Goal: Transaction & Acquisition: Purchase product/service

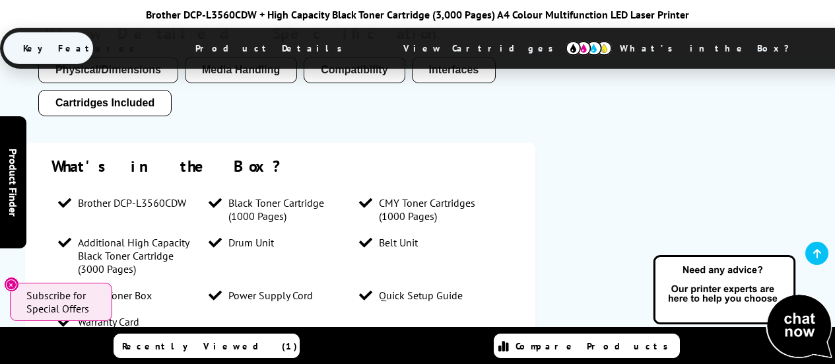
scroll to position [1188, 0]
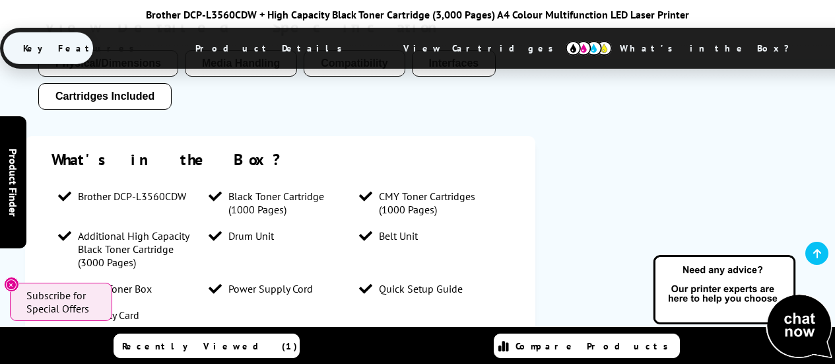
click at [119, 107] on button "Cartridges Included" at bounding box center [104, 96] width 133 height 26
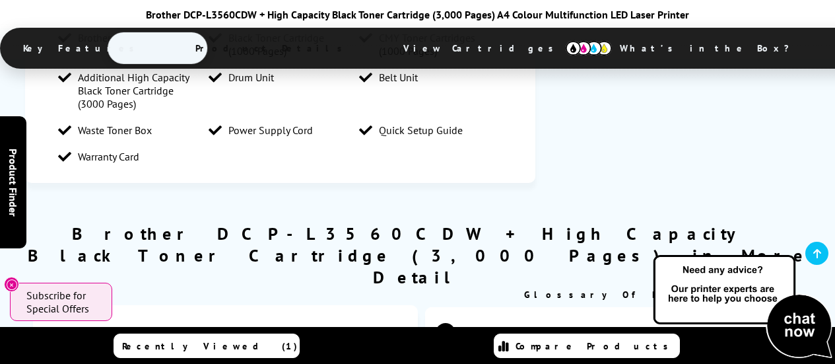
scroll to position [1243, 0]
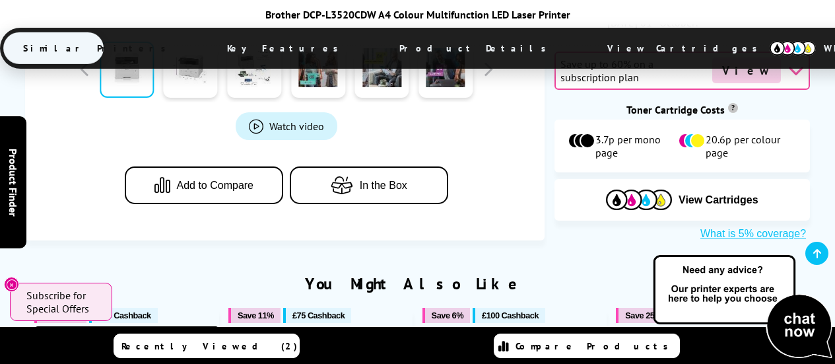
scroll to position [792, 0]
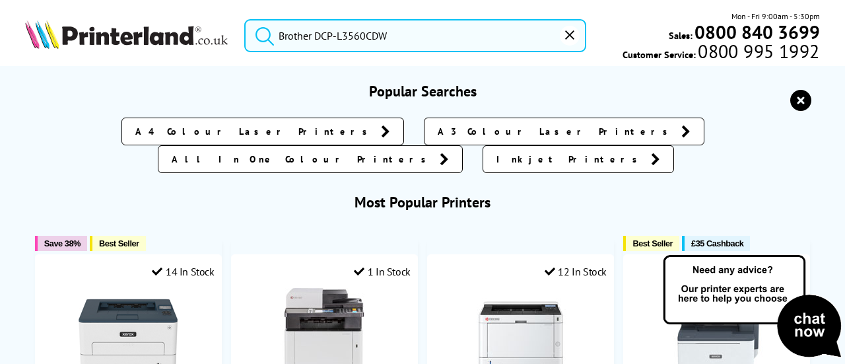
drag, startPoint x: 395, startPoint y: 34, endPoint x: 263, endPoint y: 48, distance: 132.7
click at [263, 48] on form "Brother DCP‑L3560CDW" at bounding box center [415, 35] width 342 height 33
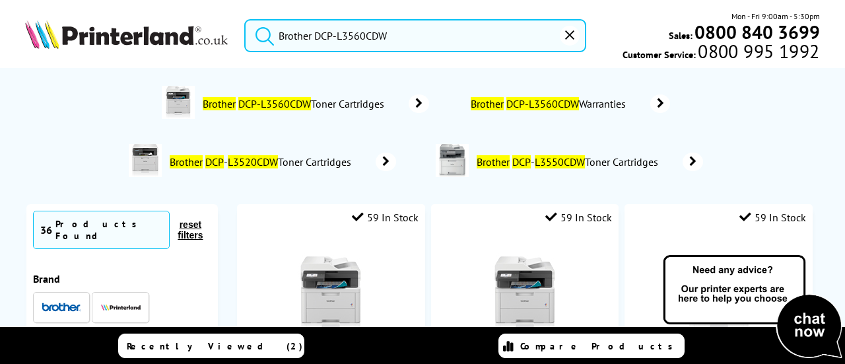
click at [245, 19] on button "submit" at bounding box center [261, 33] width 33 height 29
click at [259, 34] on icon "submit" at bounding box center [265, 36] width 20 height 20
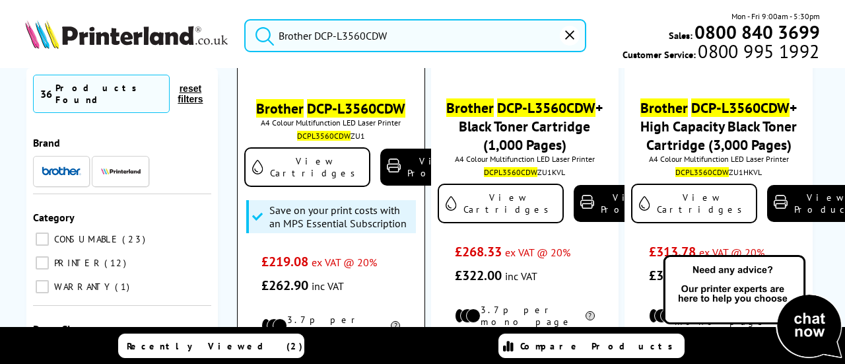
scroll to position [264, 0]
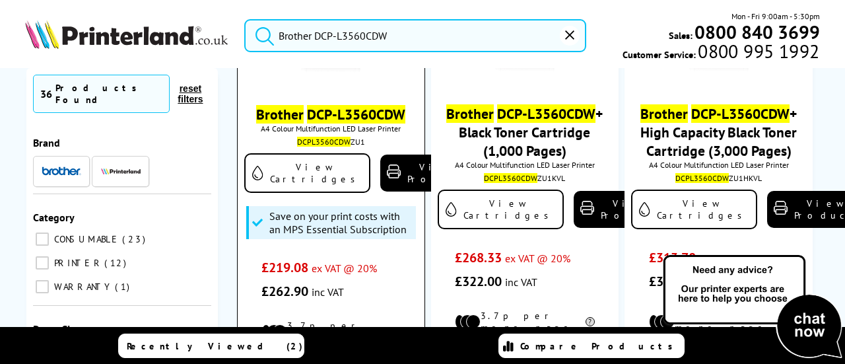
click at [299, 119] on mark "Brother" at bounding box center [280, 114] width 48 height 18
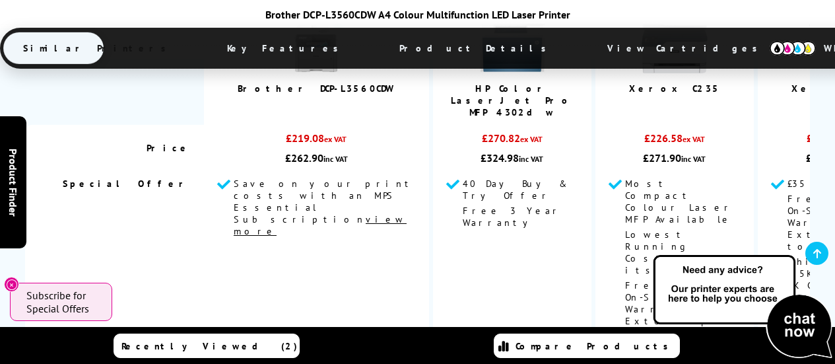
scroll to position [2112, 0]
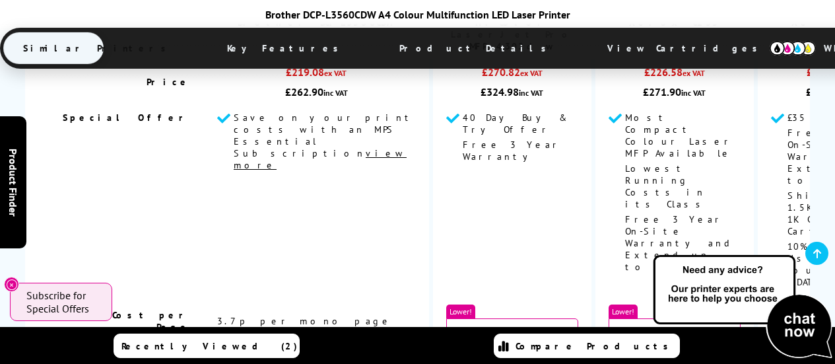
click at [379, 45] on span "Product Details" at bounding box center [475, 48] width 193 height 32
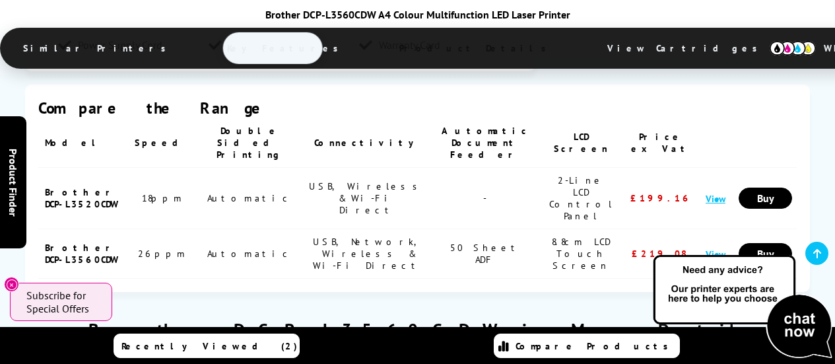
scroll to position [3219, 0]
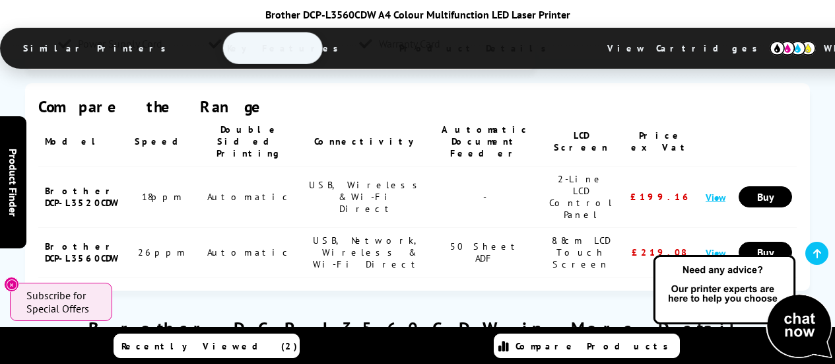
click at [587, 46] on span "View Cartridges" at bounding box center [688, 48] width 202 height 34
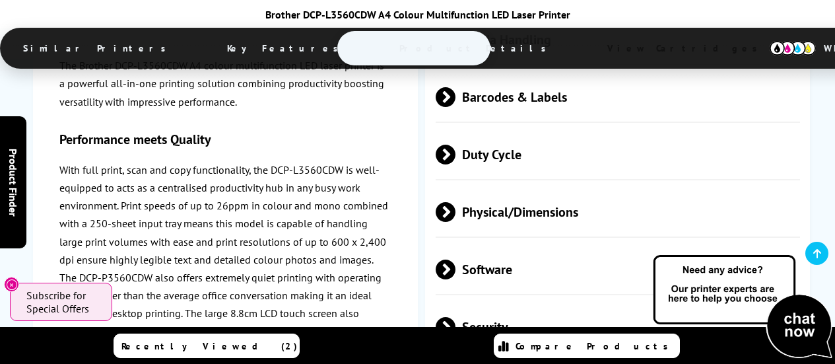
scroll to position [4390, 0]
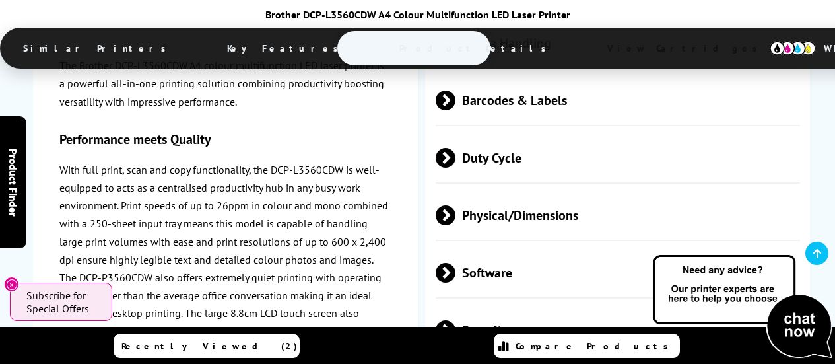
scroll to position [4522, 0]
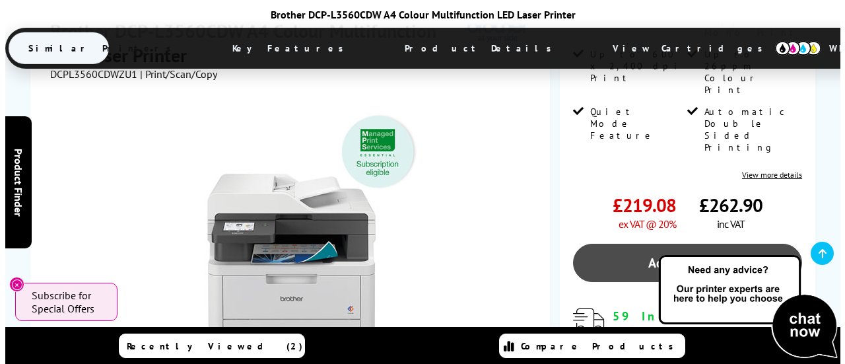
scroll to position [315, 0]
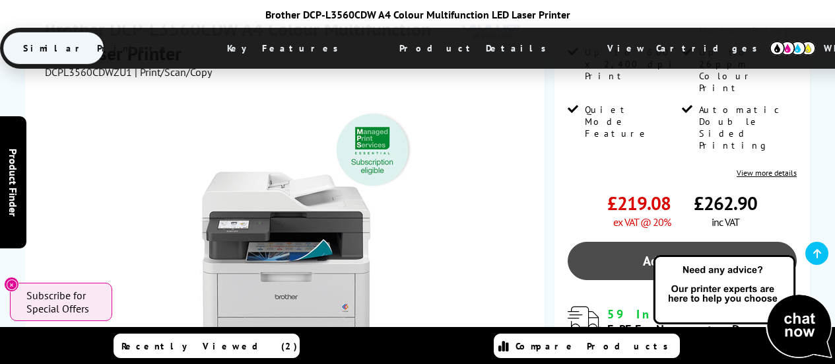
click at [639, 242] on link "Add to Basket" at bounding box center [682, 261] width 229 height 38
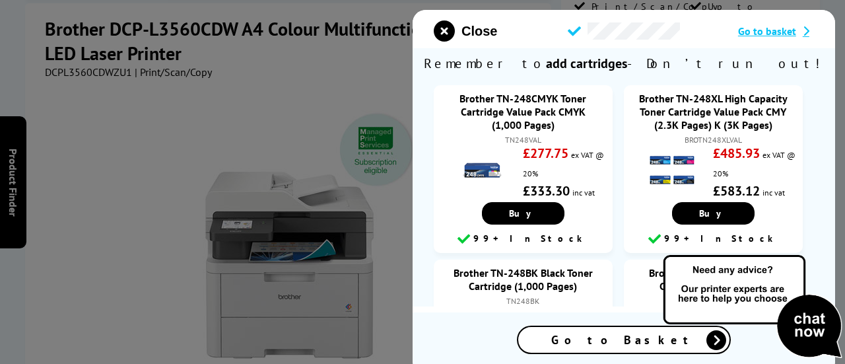
click at [619, 344] on span "Go to Basket" at bounding box center [623, 339] width 145 height 15
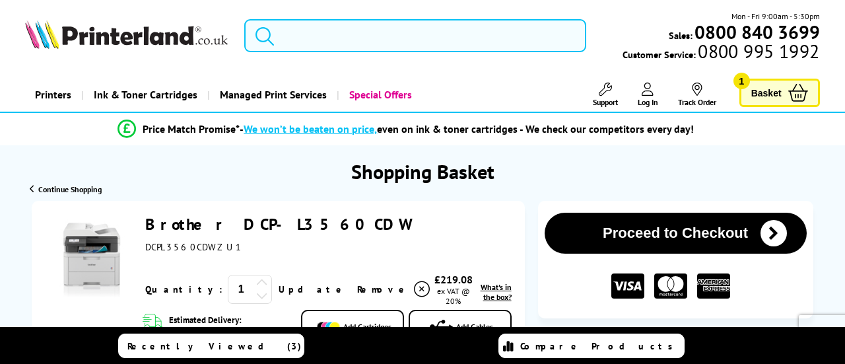
click at [339, 28] on input "search" at bounding box center [415, 35] width 342 height 33
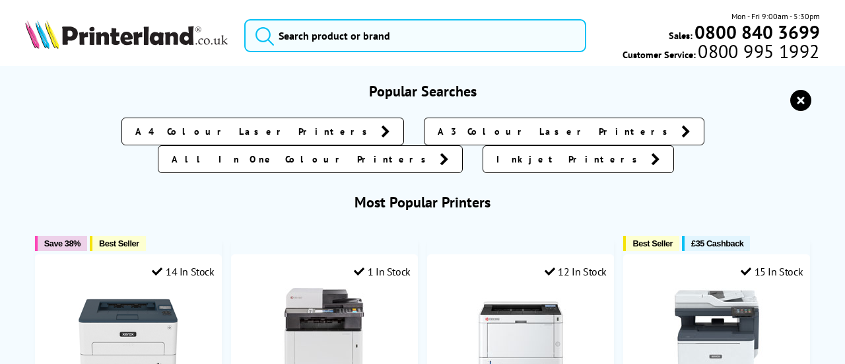
click at [314, 37] on input "search" at bounding box center [415, 35] width 342 height 33
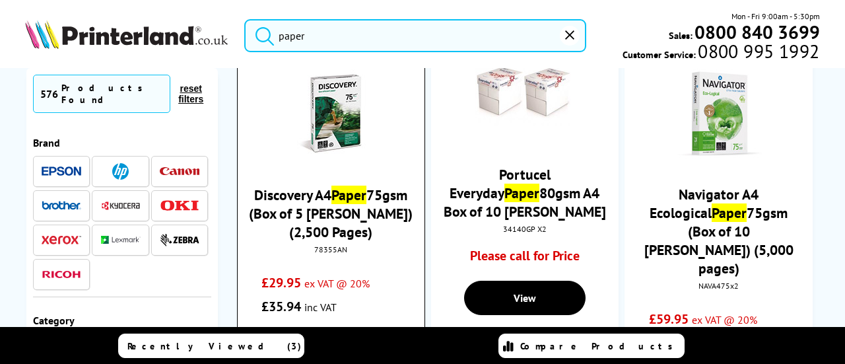
scroll to position [198, 0]
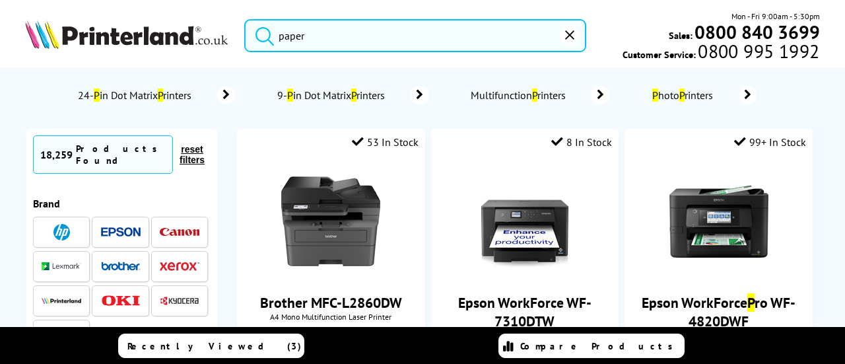
type input "paper"
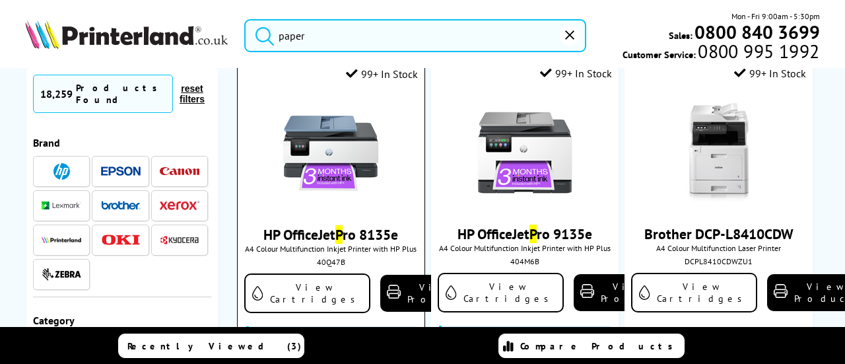
scroll to position [792, 0]
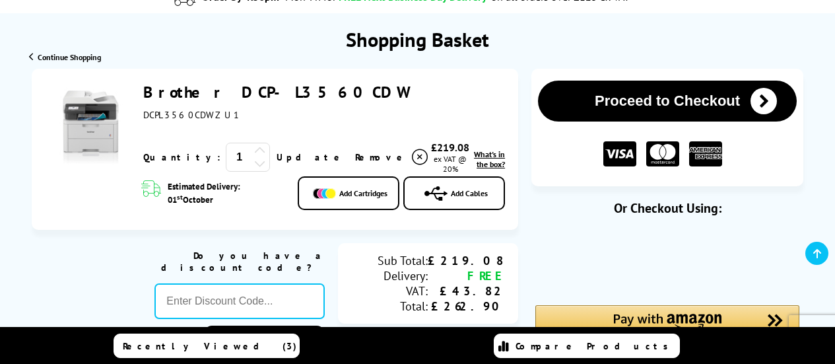
click at [186, 92] on link "Brother DCP-L3560CDW" at bounding box center [275, 92] width 265 height 20
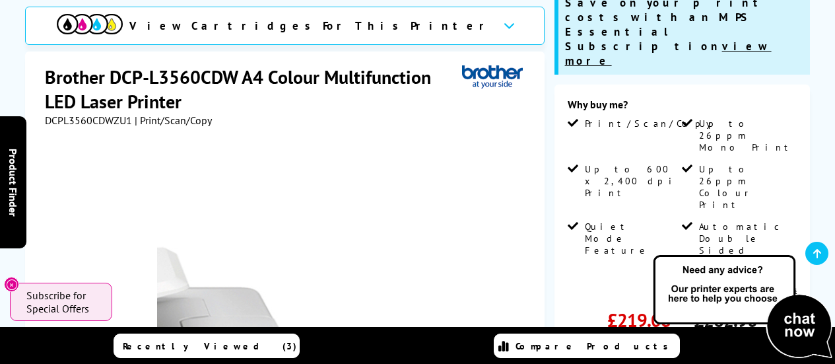
scroll to position [330, 0]
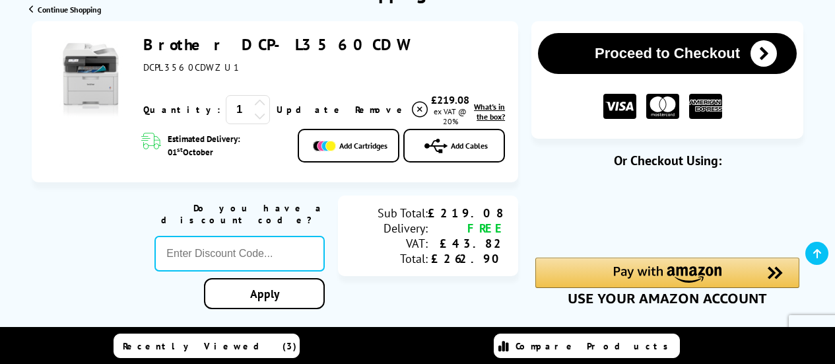
scroll to position [206, 0]
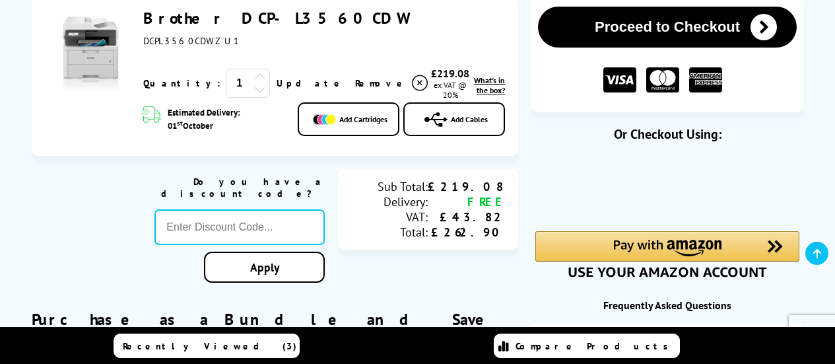
drag, startPoint x: 246, startPoint y: 193, endPoint x: 246, endPoint y: 199, distance: 6.6
click at [246, 199] on div "Do you have a discount code? Apply" at bounding box center [239, 229] width 170 height 120
click at [246, 209] on input "text" at bounding box center [239, 227] width 170 height 36
paste input "LOYALTY2025"
type input "LOYALTY2025"
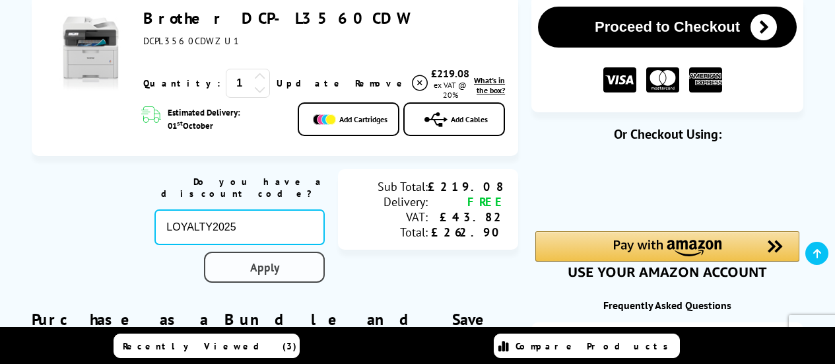
click at [257, 256] on link "Apply" at bounding box center [264, 266] width 121 height 31
click at [259, 255] on link "Apply" at bounding box center [264, 266] width 121 height 31
click at [163, 211] on input "LOYALTY2025" at bounding box center [239, 227] width 170 height 36
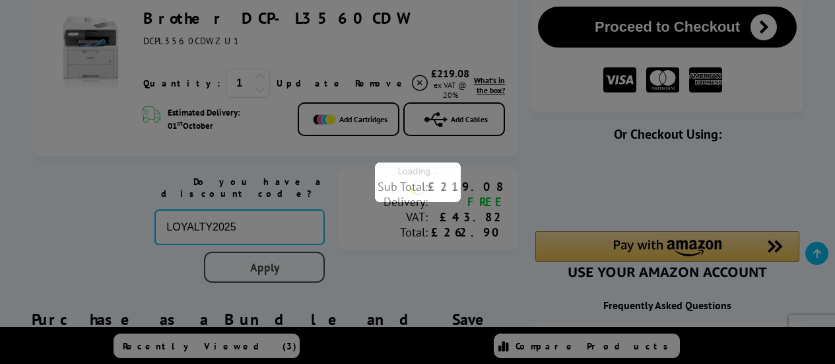
click at [263, 261] on link "Apply" at bounding box center [264, 266] width 121 height 31
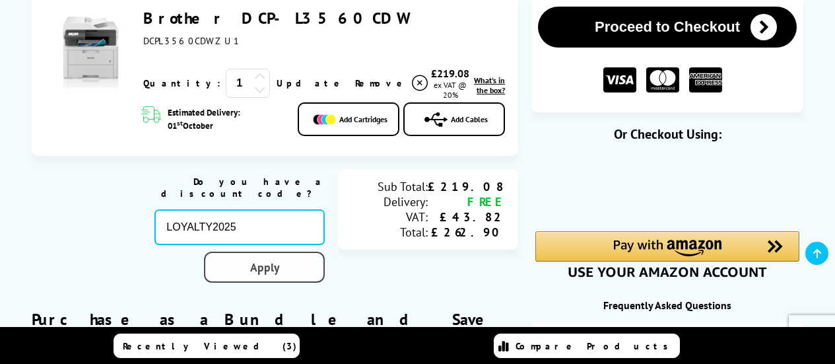
click at [261, 261] on link "Apply" at bounding box center [264, 266] width 121 height 31
click at [267, 222] on input "LOYALTY2025" at bounding box center [239, 227] width 170 height 36
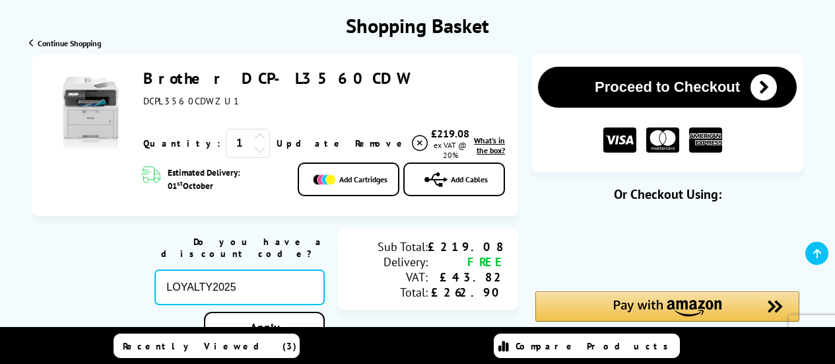
scroll to position [140, 0]
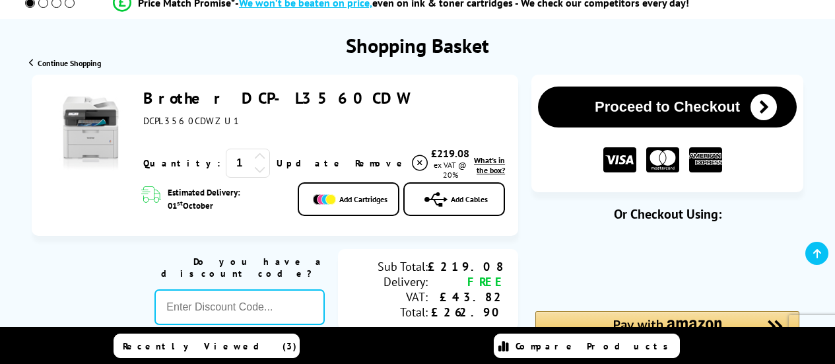
scroll to position [258, 0]
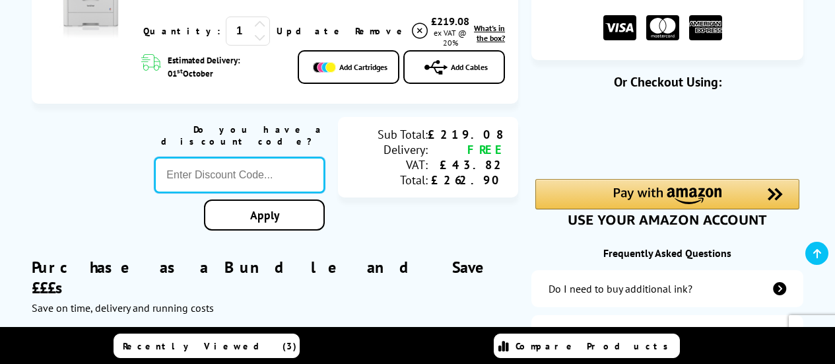
click at [210, 157] on input "text" at bounding box center [239, 175] width 170 height 36
paste input "LOYALTY2025"
type input "LOYALTY2025"
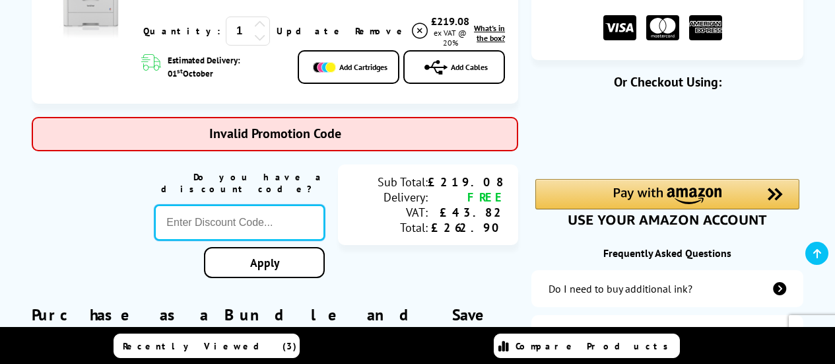
click at [269, 211] on input "text" at bounding box center [239, 223] width 170 height 36
click at [219, 207] on input "text" at bounding box center [239, 223] width 170 height 36
paste input "SELECT10"
type input "SELECT10"
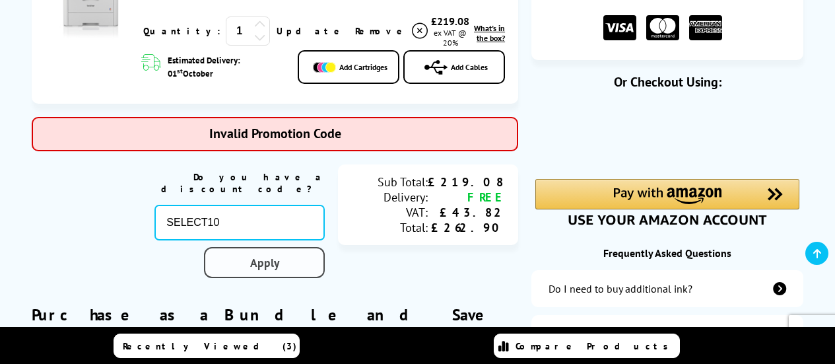
click at [249, 257] on link "Apply" at bounding box center [264, 262] width 121 height 31
click at [261, 259] on link "Apply" at bounding box center [264, 262] width 121 height 31
click at [273, 257] on link "Apply" at bounding box center [264, 262] width 121 height 31
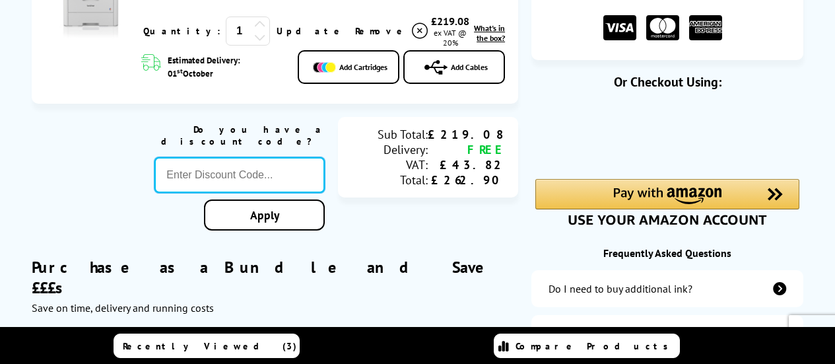
click at [225, 157] on input "text" at bounding box center [239, 175] width 170 height 36
paste input "SELECT10"
type input "SELECT10"
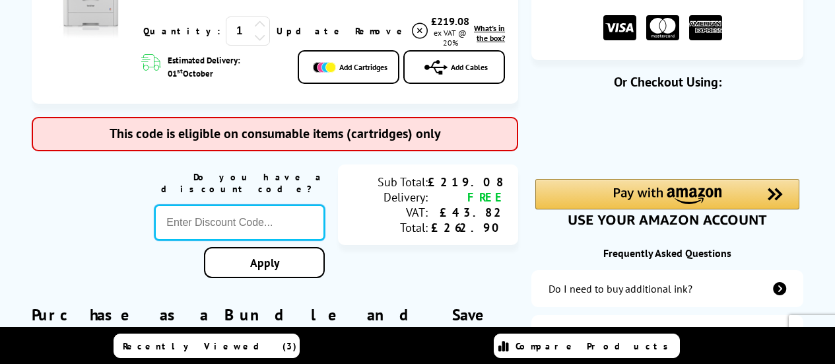
click at [195, 212] on input "text" at bounding box center [239, 223] width 170 height 36
paste input "SIGNUP5"
type input "SIGNUP5"
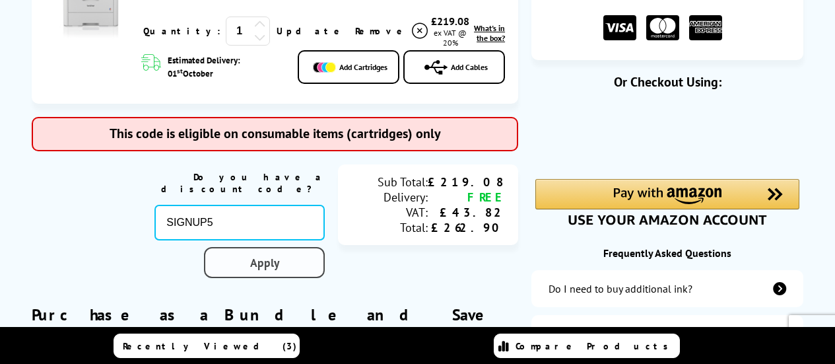
click at [255, 252] on link "Apply" at bounding box center [264, 262] width 121 height 31
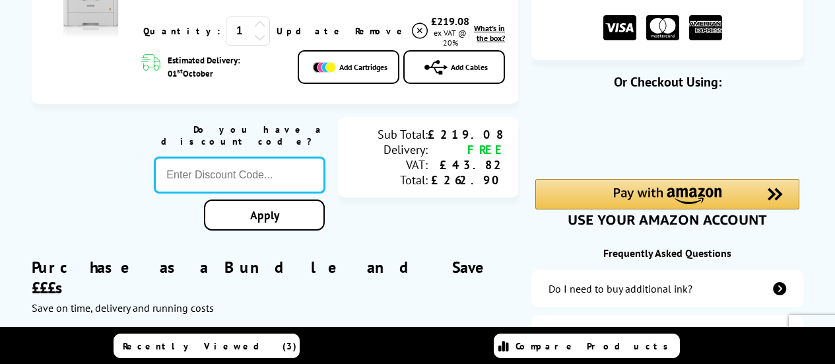
click at [201, 176] on input "text" at bounding box center [239, 175] width 170 height 36
paste input "SIGNUP5"
type input "SIGNUP5"
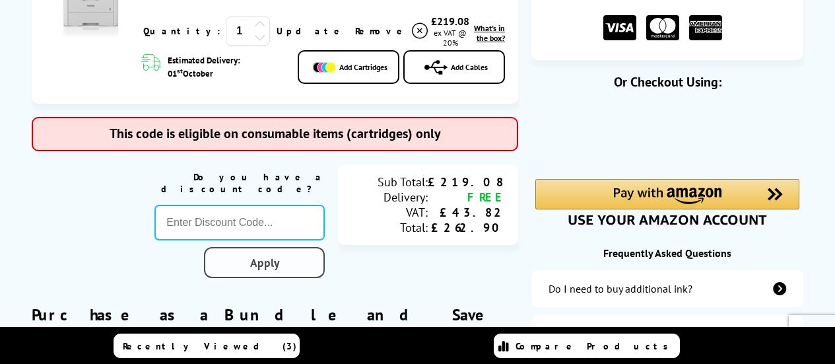
click at [281, 256] on link "Apply" at bounding box center [264, 262] width 121 height 31
click at [273, 248] on link "Apply" at bounding box center [264, 262] width 121 height 31
